Goal: Communication & Community: Answer question/provide support

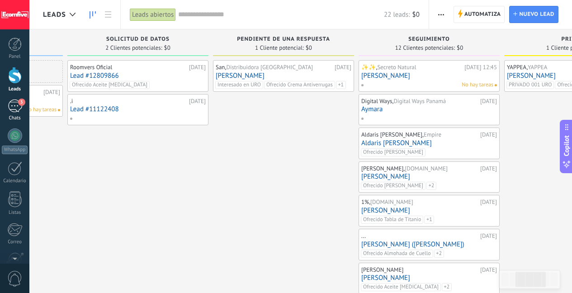
click at [21, 110] on div "3" at bounding box center [15, 105] width 14 height 13
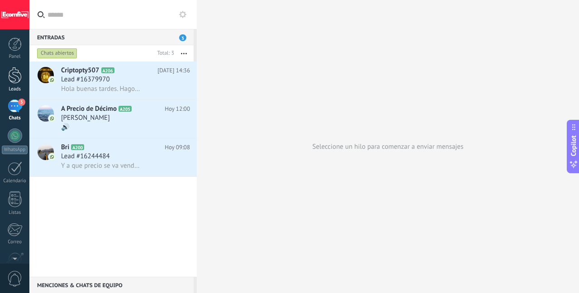
click at [15, 76] on div at bounding box center [15, 75] width 14 height 17
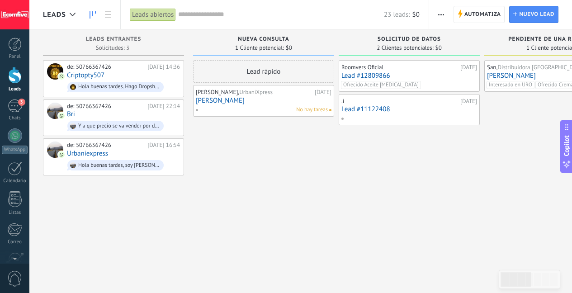
click at [294, 215] on div "Lead rápido [PERSON_NAME], UrbaniXpress [DATE] [PERSON_NAME] No hay tareas" at bounding box center [263, 268] width 141 height 416
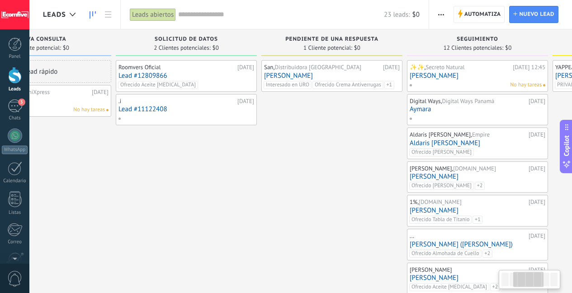
drag, startPoint x: 438, startPoint y: 164, endPoint x: 212, endPoint y: 178, distance: 226.9
click at [212, 178] on div "Roomvers Oficial [DATE] Lead #12809866 Ofrecido Aceite [MEDICAL_DATA] .i [DATE]…" at bounding box center [186, 268] width 141 height 416
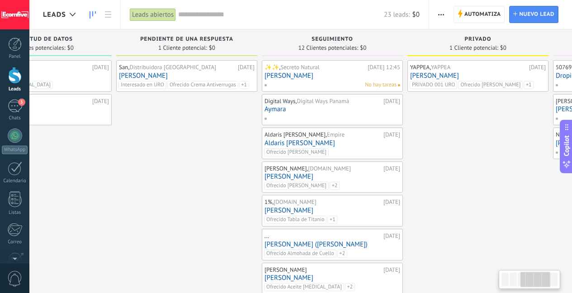
drag, startPoint x: 320, startPoint y: 164, endPoint x: 175, endPoint y: 174, distance: 145.9
click at [175, 174] on div "San, Distribuidora [GEOGRAPHIC_DATA] [DATE] [PERSON_NAME] Interesado en URO Ofr…" at bounding box center [186, 268] width 141 height 416
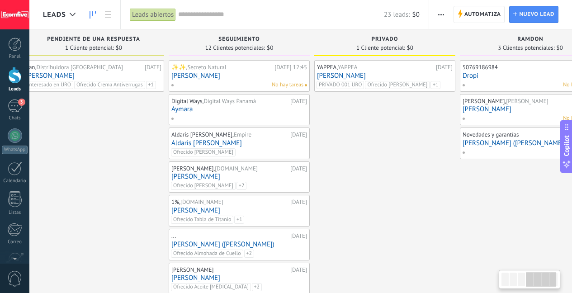
scroll to position [0, 503]
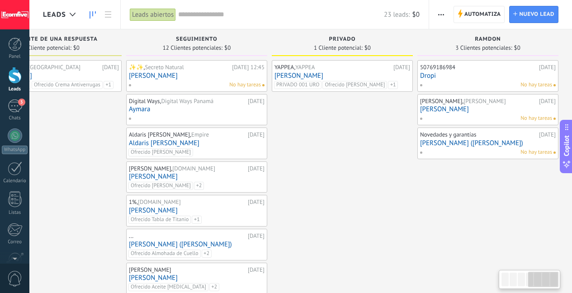
drag, startPoint x: 411, startPoint y: 155, endPoint x: 217, endPoint y: 170, distance: 194.5
click at [217, 170] on div "Leads Entrantes Solicitudes: 3 0 0 0 3 0 0 0 3 de: 50766367426 [DATE] 14:36 Cri…" at bounding box center [55, 252] width 1032 height 447
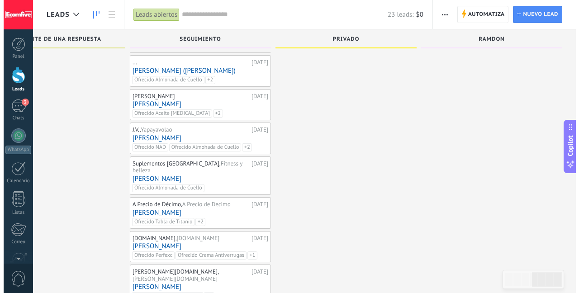
scroll to position [172, 0]
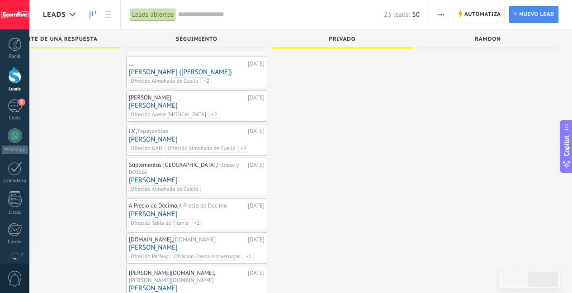
click at [241, 72] on link "[PERSON_NAME] ([PERSON_NAME])" at bounding box center [197, 72] width 136 height 8
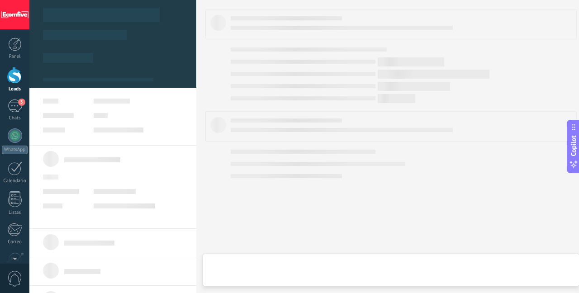
scroll to position [0, 497]
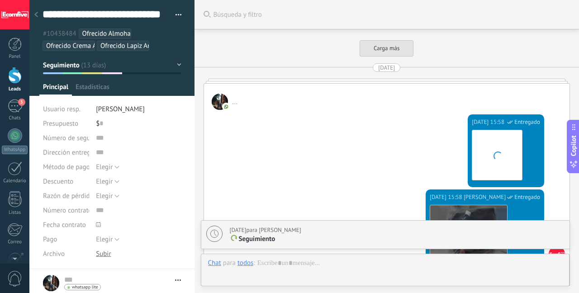
type textarea "**********"
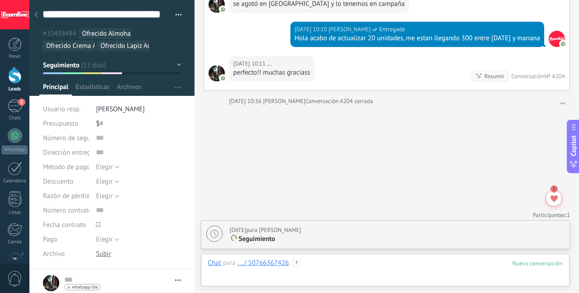
click at [329, 264] on div at bounding box center [385, 272] width 354 height 27
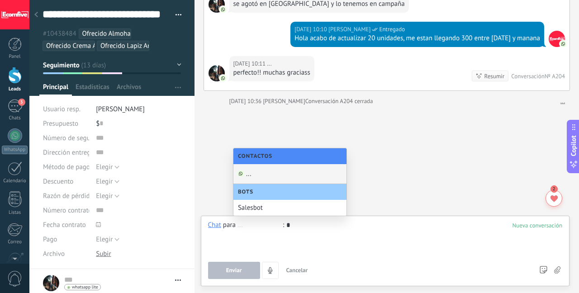
click at [264, 177] on div "..." at bounding box center [289, 174] width 113 height 20
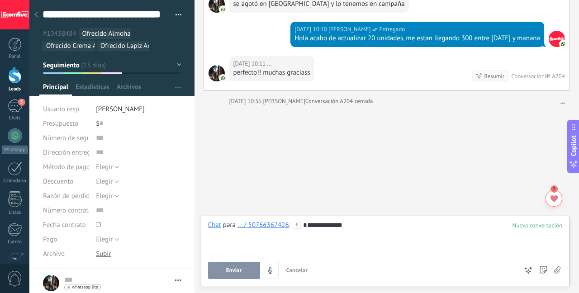
click at [231, 267] on span "Enviar" at bounding box center [234, 270] width 16 height 6
type textarea "**********"
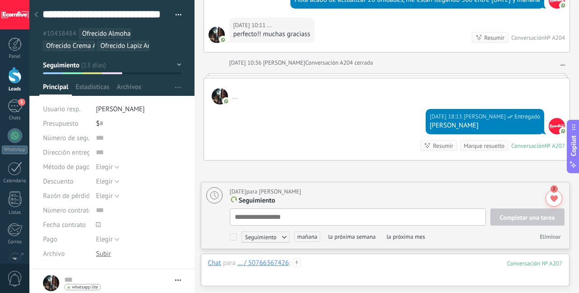
click at [348, 264] on div at bounding box center [385, 272] width 354 height 27
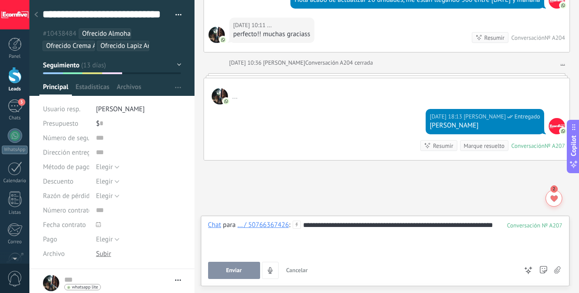
click at [232, 273] on span "Enviar" at bounding box center [234, 270] width 16 height 6
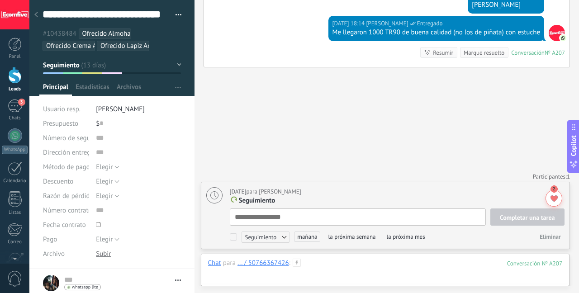
click at [312, 265] on div at bounding box center [385, 272] width 354 height 27
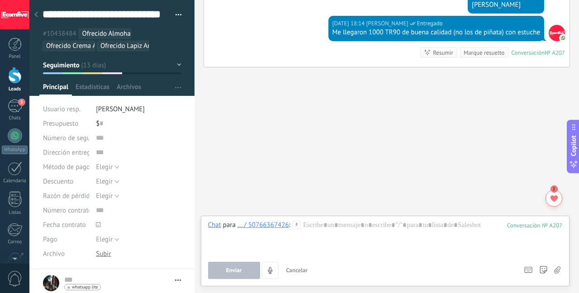
click at [555, 272] on use at bounding box center [557, 269] width 6 height 7
click at [0, 0] on input "file" at bounding box center [0, 0] width 0 height 0
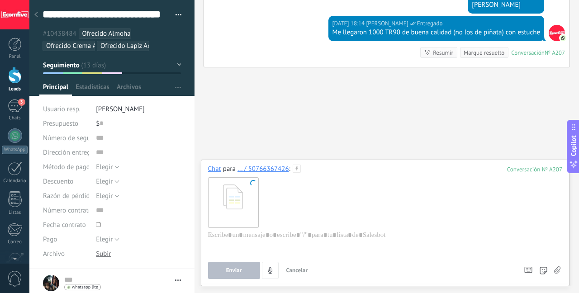
click at [232, 271] on span "Enviar" at bounding box center [234, 270] width 16 height 6
click at [310, 205] on div at bounding box center [385, 202] width 354 height 57
click at [236, 272] on span "Enviar" at bounding box center [234, 270] width 16 height 6
click at [13, 106] on div "3" at bounding box center [15, 105] width 14 height 13
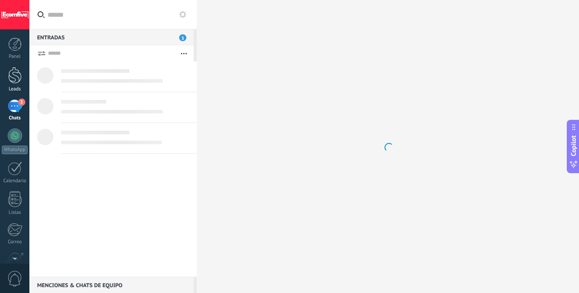
click at [19, 78] on div at bounding box center [15, 75] width 14 height 17
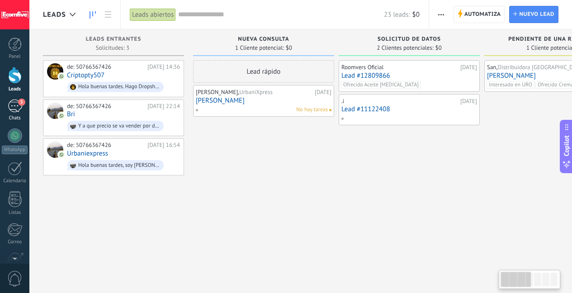
click at [16, 108] on div "3" at bounding box center [15, 105] width 14 height 13
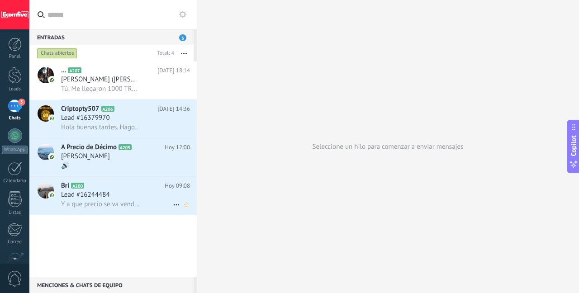
click at [105, 212] on div "Bri A200 [DATE] 09:08 Lead #16244484 Y a que precio se va vender por dropi" at bounding box center [129, 196] width 136 height 38
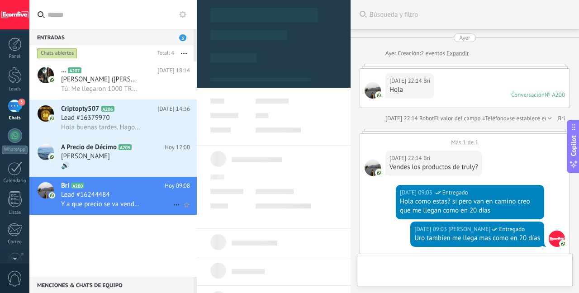
scroll to position [503, 0]
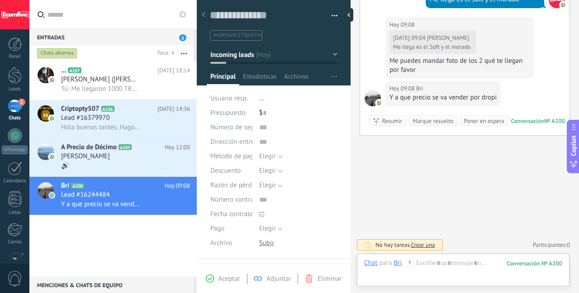
click at [452, 61] on div "Me puedes mandar foto de los 2 qué te llegan por favor" at bounding box center [459, 65] width 140 height 18
click at [107, 155] on div "[PERSON_NAME]" at bounding box center [125, 156] width 129 height 9
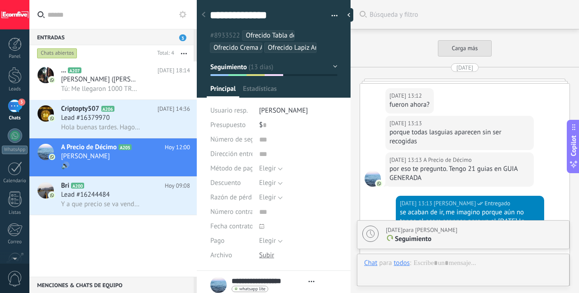
type textarea "***"
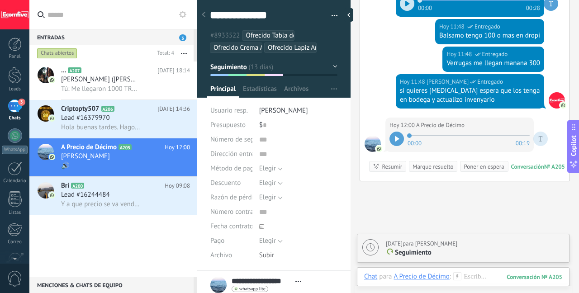
click at [394, 140] on div at bounding box center [396, 139] width 14 height 14
click at [470, 276] on div at bounding box center [463, 285] width 198 height 27
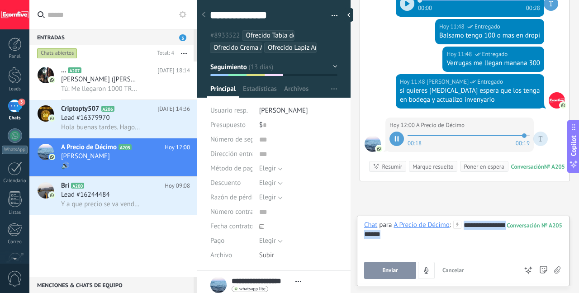
drag, startPoint x: 462, startPoint y: 227, endPoint x: 466, endPoint y: 234, distance: 8.5
click at [466, 234] on div "**********" at bounding box center [463, 238] width 198 height 34
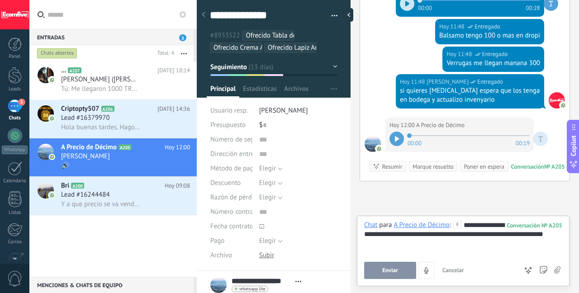
click at [386, 275] on button "Enviar" at bounding box center [390, 270] width 52 height 17
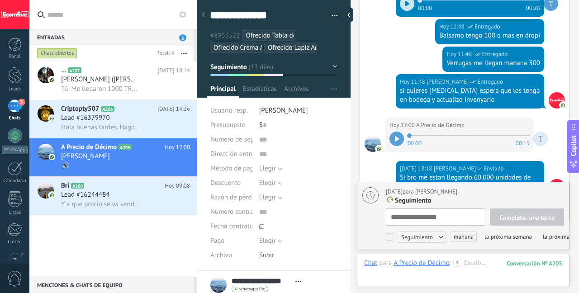
type textarea "**********"
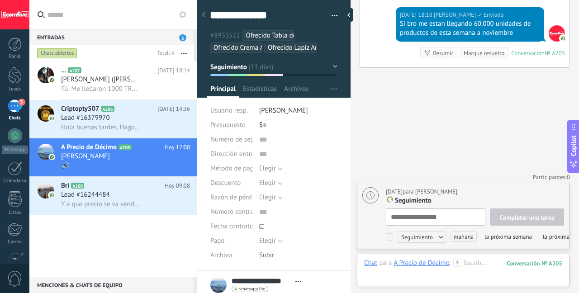
scroll to position [9, 0]
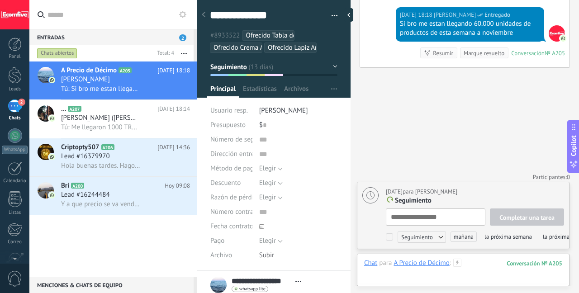
click at [469, 264] on div at bounding box center [463, 272] width 198 height 27
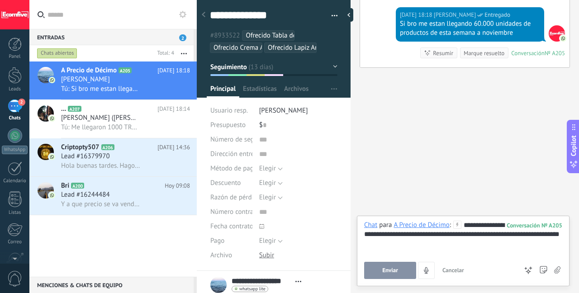
click at [399, 272] on button "Enviar" at bounding box center [390, 270] width 52 height 17
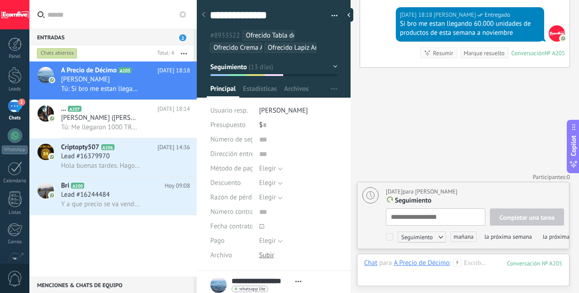
type textarea "**********"
click at [491, 265] on div at bounding box center [463, 272] width 198 height 27
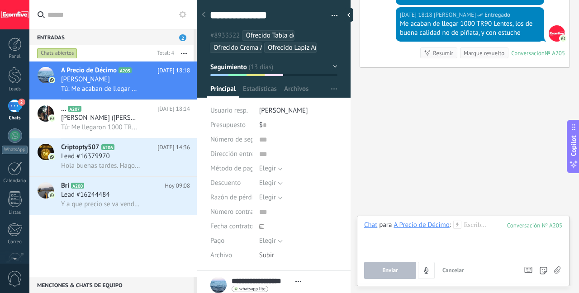
click at [556, 271] on use at bounding box center [557, 269] width 6 height 7
click at [0, 0] on input "file" at bounding box center [0, 0] width 0 height 0
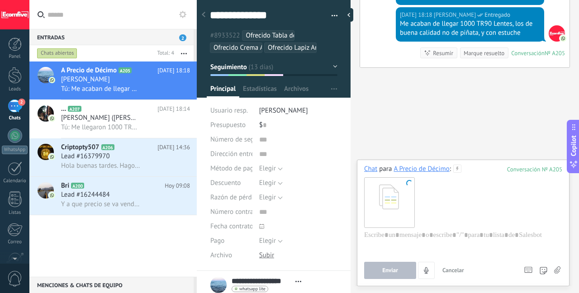
click at [454, 209] on div at bounding box center [463, 202] width 198 height 57
click at [452, 205] on div at bounding box center [463, 202] width 198 height 57
click at [427, 233] on div at bounding box center [463, 248] width 198 height 34
click at [388, 269] on span "Enviar" at bounding box center [390, 270] width 16 height 6
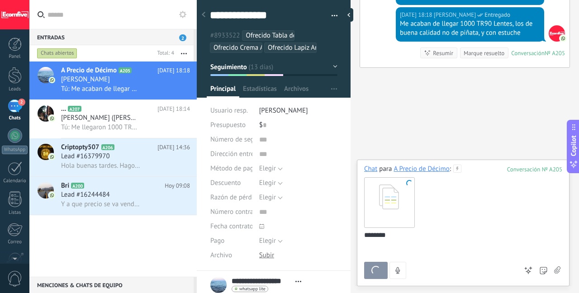
type textarea "**********"
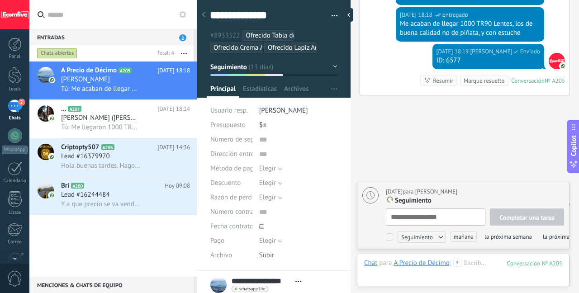
scroll to position [2603, 0]
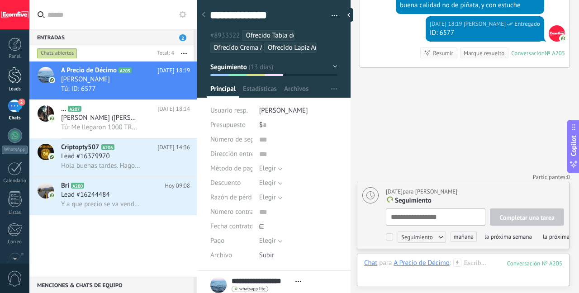
click at [8, 85] on link "Leads" at bounding box center [14, 79] width 29 height 25
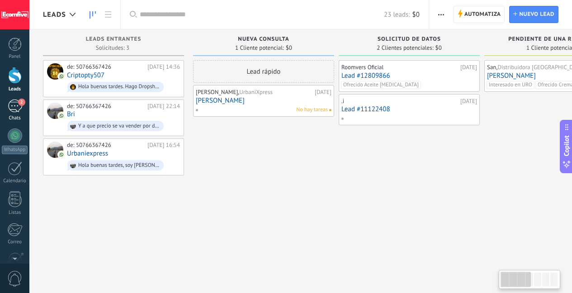
click at [17, 111] on div "2" at bounding box center [15, 105] width 14 height 13
